Goal: Find specific page/section: Find specific page/section

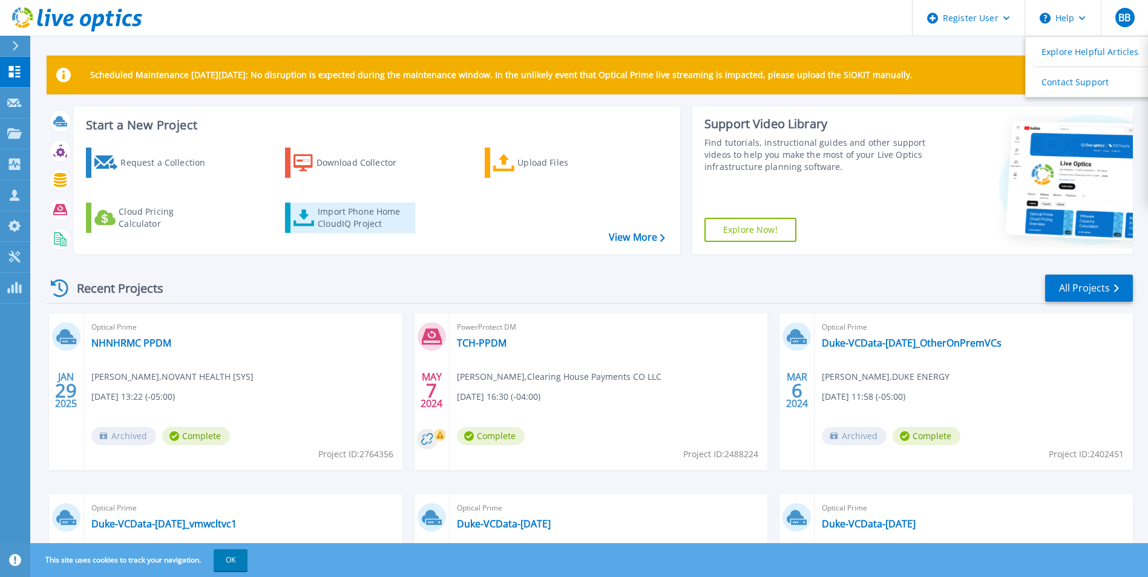
click at [362, 211] on div "Import Phone Home CloudIQ Project" at bounding box center [365, 218] width 94 height 24
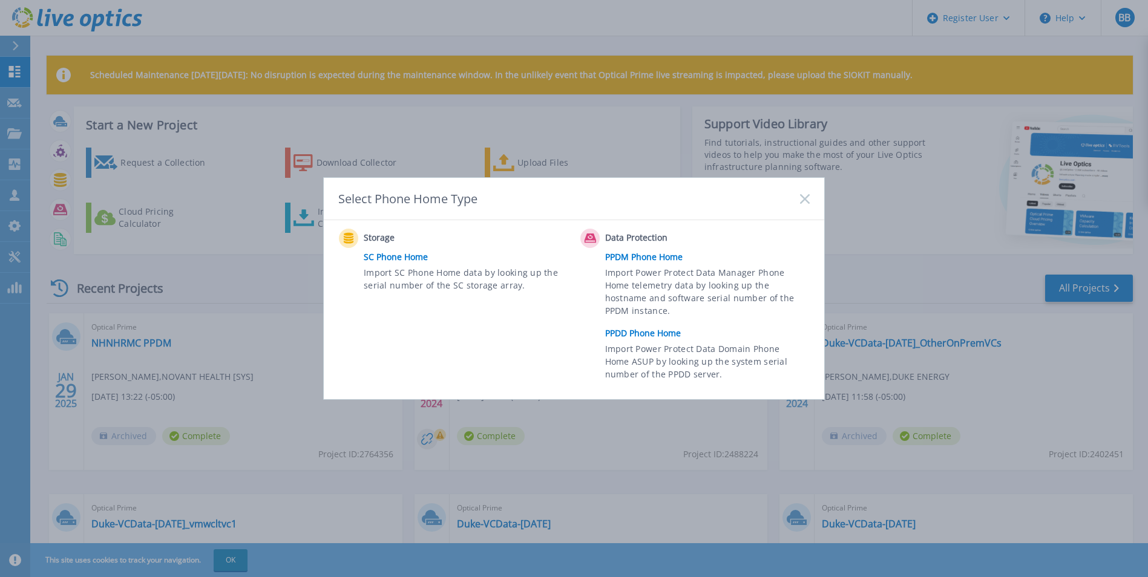
click at [663, 332] on link "PPDD Phone Home" at bounding box center [710, 333] width 211 height 18
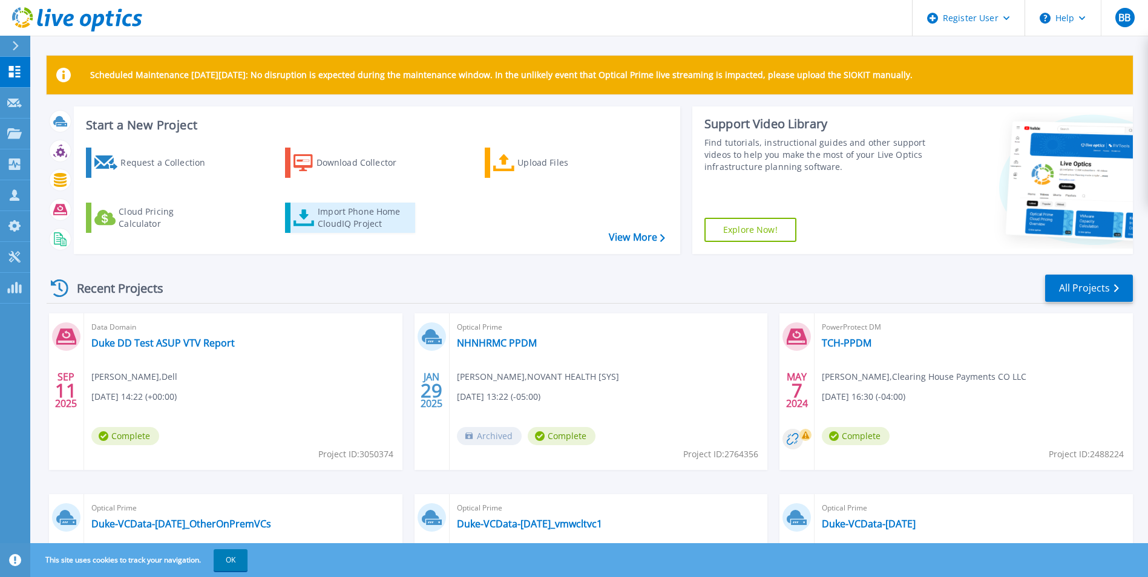
click at [354, 216] on div "Import Phone Home CloudIQ Project" at bounding box center [365, 218] width 94 height 24
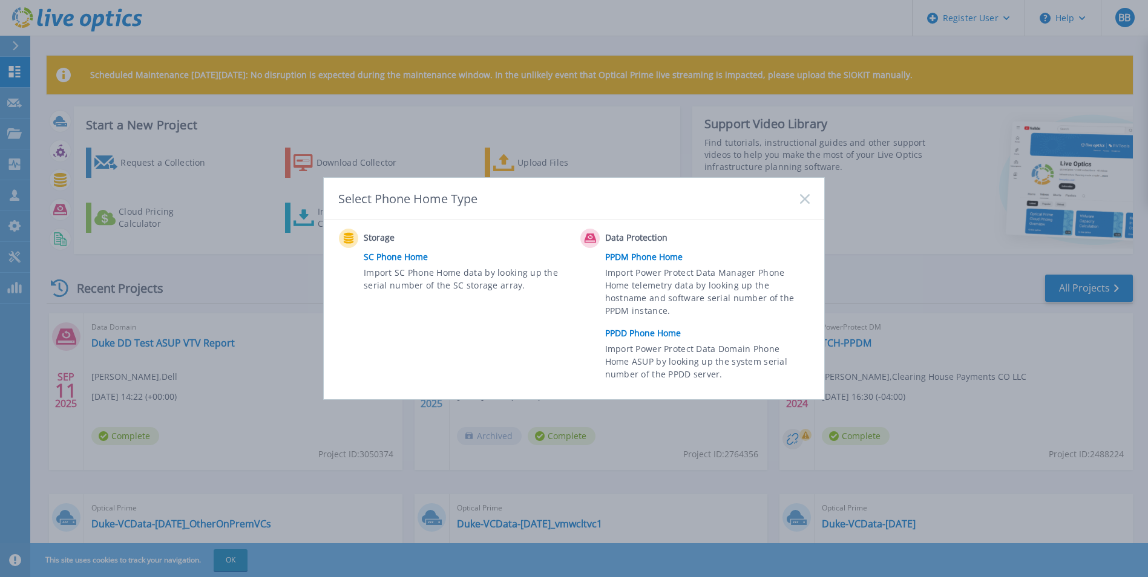
click at [645, 334] on link "PPDD Phone Home" at bounding box center [710, 333] width 211 height 18
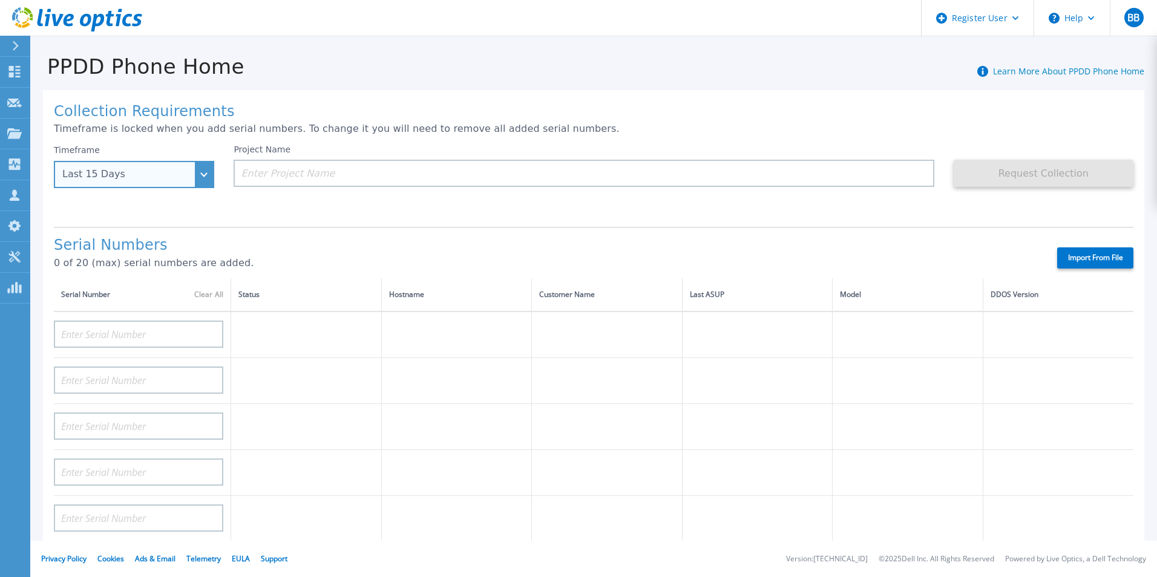
click at [204, 182] on div "Last 15 Days" at bounding box center [134, 174] width 160 height 27
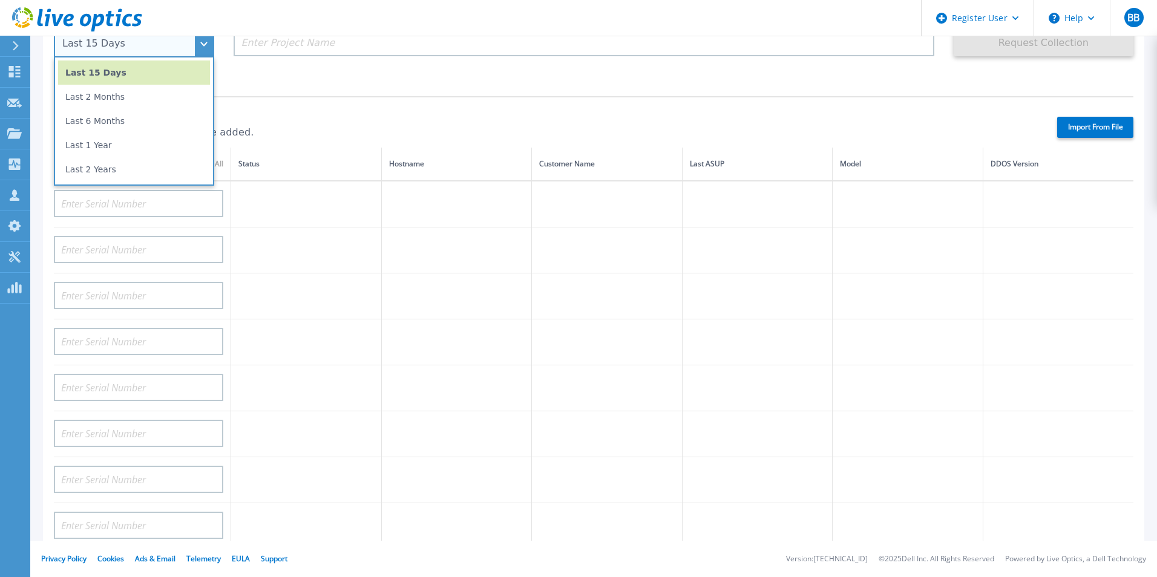
scroll to position [61, 0]
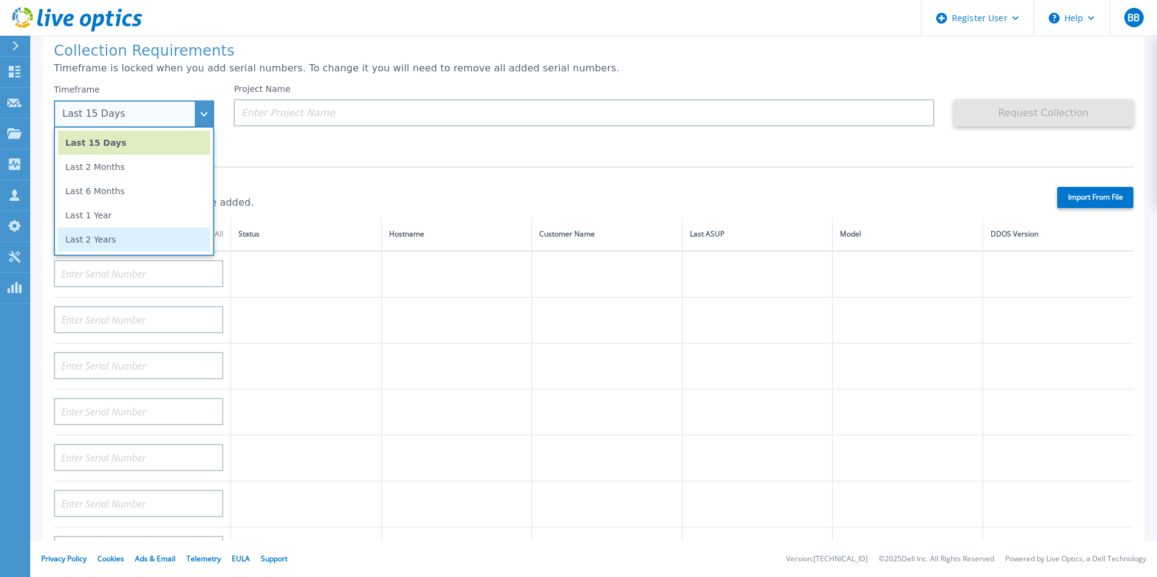
click at [122, 241] on li "Last 2 Years" at bounding box center [134, 240] width 152 height 24
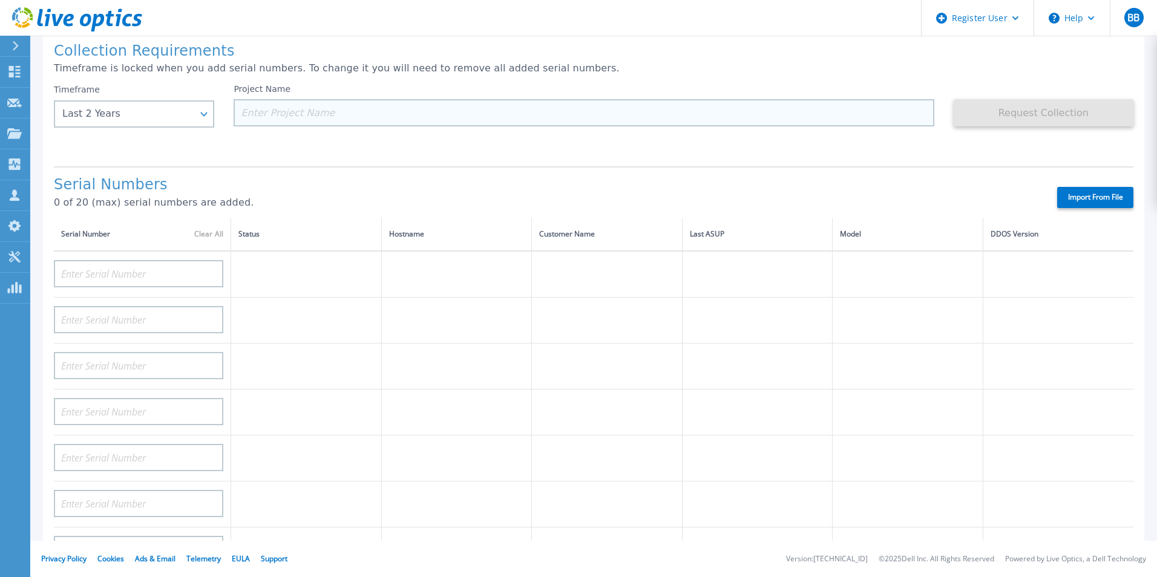
click at [285, 113] on input at bounding box center [584, 112] width 700 height 27
